Goal: Information Seeking & Learning: Find specific page/section

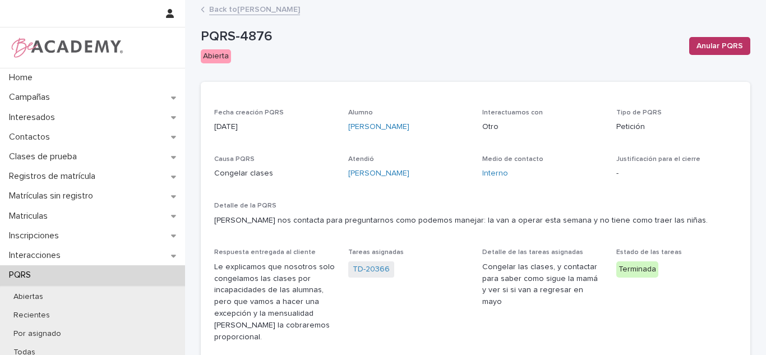
click at [352, 120] on div "Alumno Antonella Bustamante Mejia" at bounding box center [408, 125] width 121 height 33
click at [353, 128] on link "[PERSON_NAME]" at bounding box center [378, 127] width 61 height 12
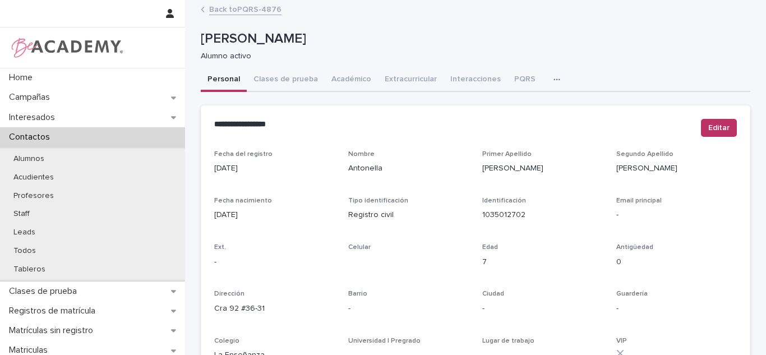
click at [217, 11] on link "Back to PQRS-4876" at bounding box center [245, 8] width 72 height 13
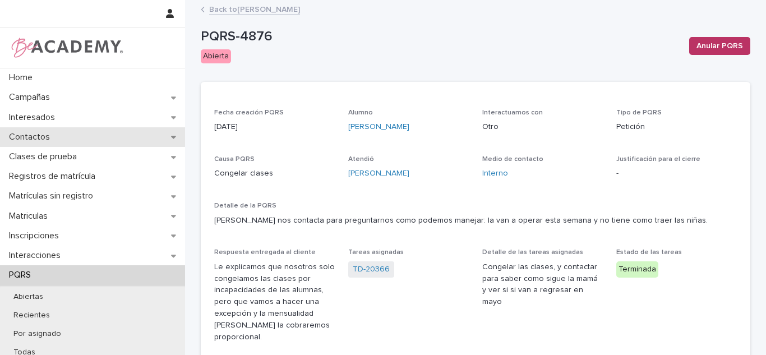
click at [57, 146] on div "Contactos" at bounding box center [92, 137] width 185 height 20
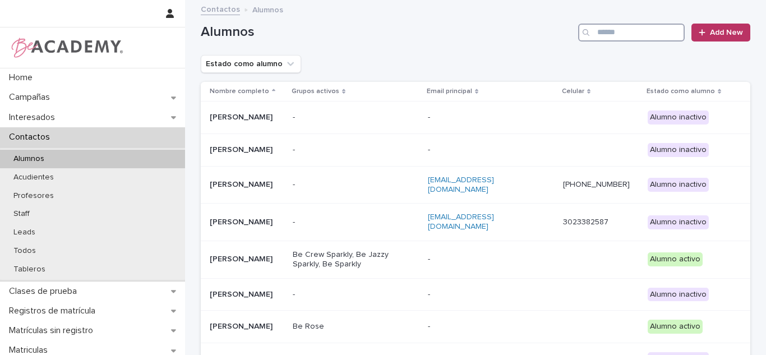
click at [595, 29] on input "Search" at bounding box center [631, 33] width 107 height 18
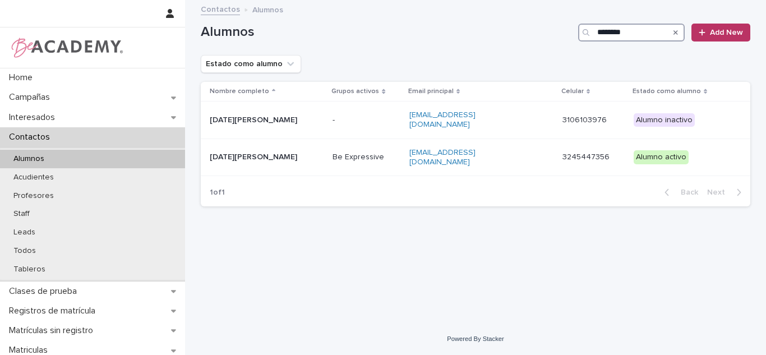
type input "********"
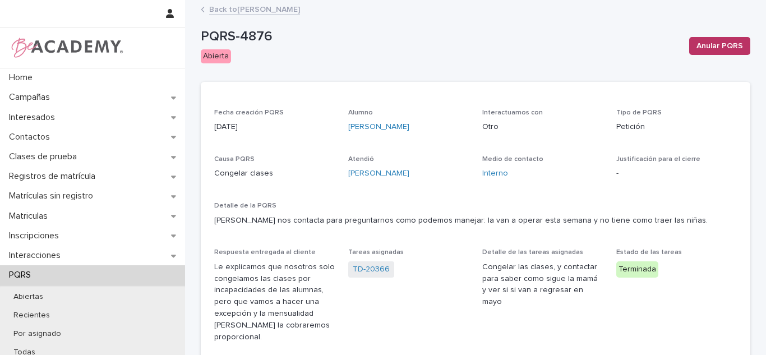
click at [262, 8] on link "Back to [PERSON_NAME]" at bounding box center [254, 8] width 91 height 13
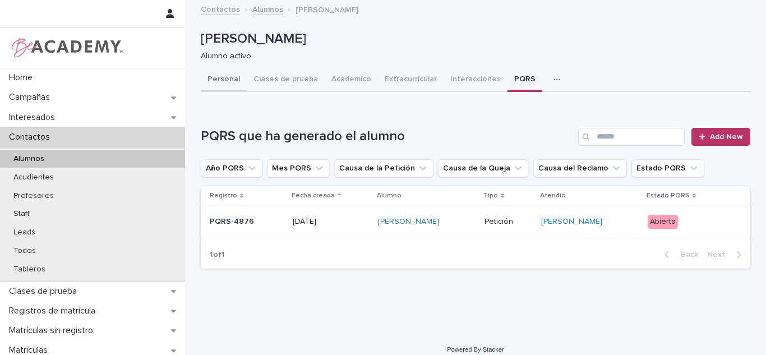
click at [225, 82] on button "Personal" at bounding box center [224, 80] width 46 height 24
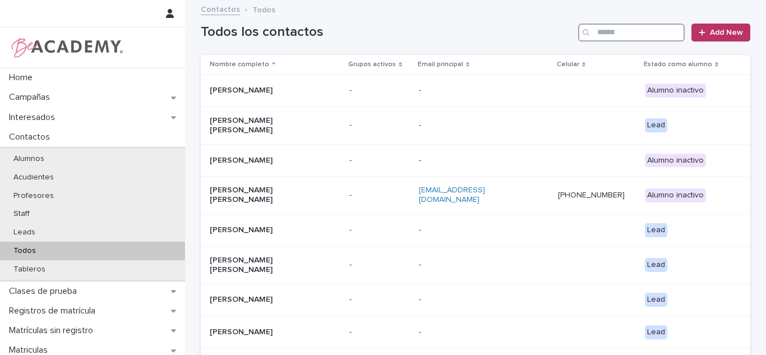
click at [613, 24] on input "Search" at bounding box center [631, 33] width 107 height 18
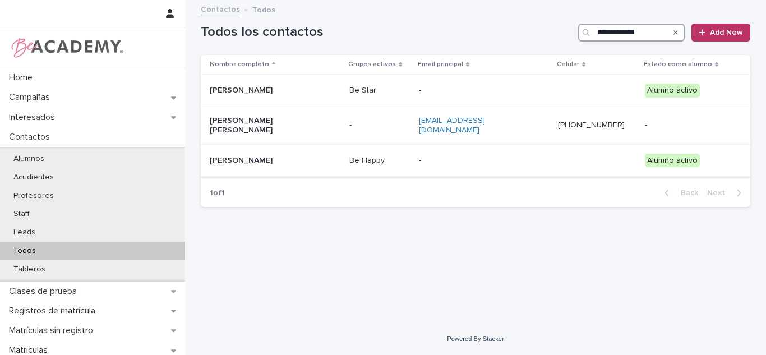
type input "**********"
click at [332, 151] on div "Martina Bustamante Mejia" at bounding box center [275, 160] width 131 height 19
